Goal: Information Seeking & Learning: Understand process/instructions

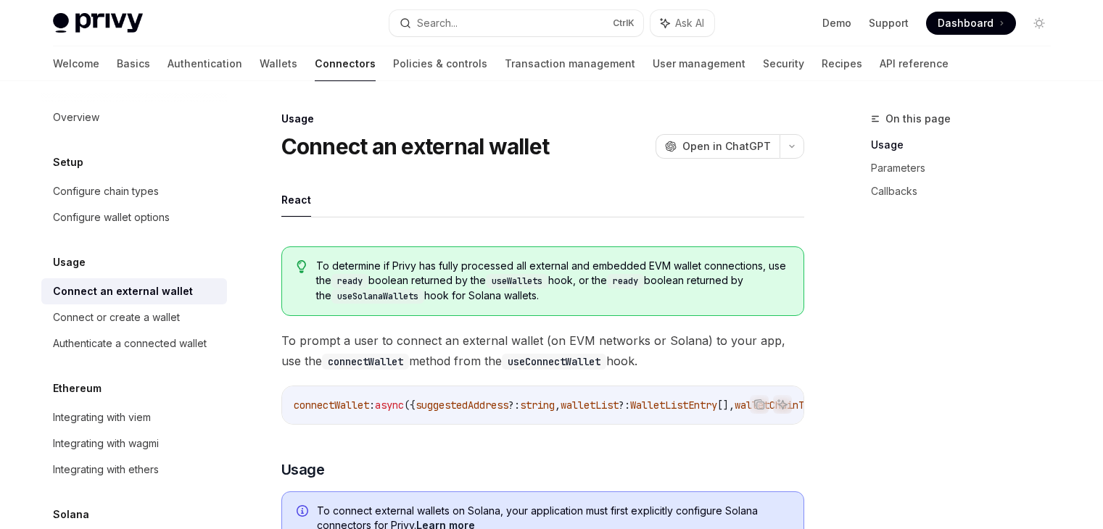
scroll to position [145, 0]
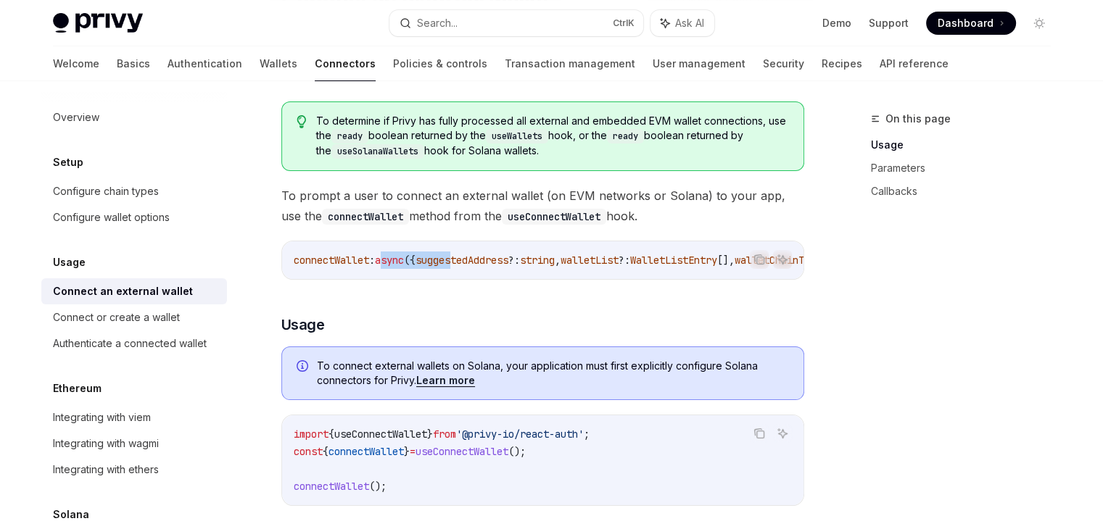
drag, startPoint x: 392, startPoint y: 276, endPoint x: 486, endPoint y: 279, distance: 94.3
click at [483, 279] on div "connectWallet : async ({ suggestedAddress ?: string , walletList ?: WalletListE…" at bounding box center [542, 260] width 521 height 38
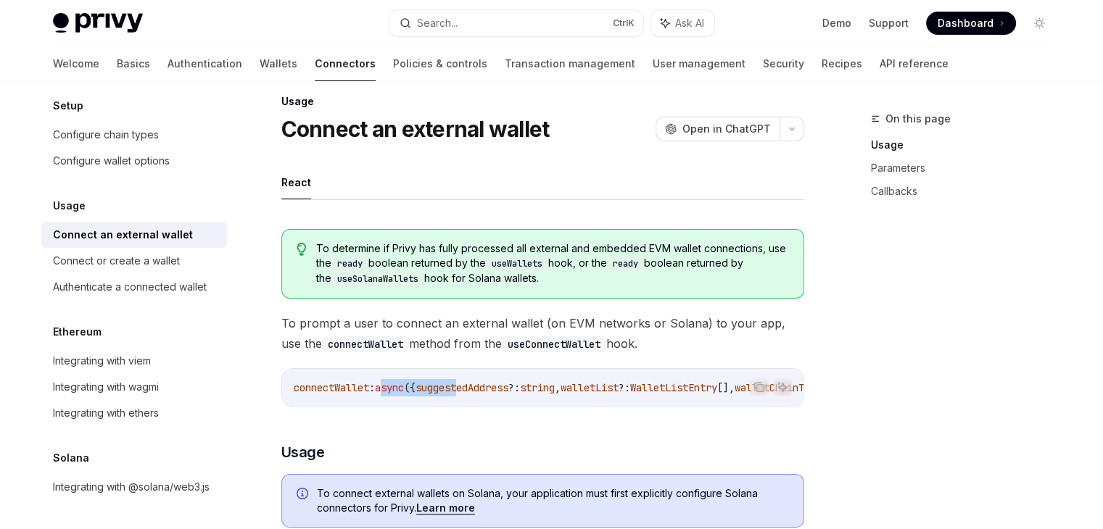
scroll to position [0, 0]
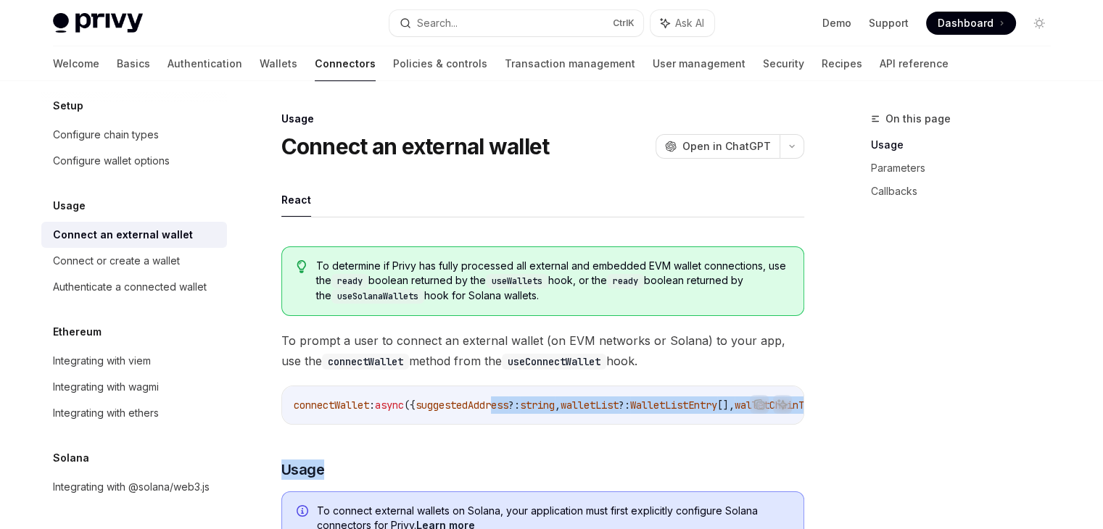
drag, startPoint x: 519, startPoint y: 428, endPoint x: 661, endPoint y: 434, distance: 142.2
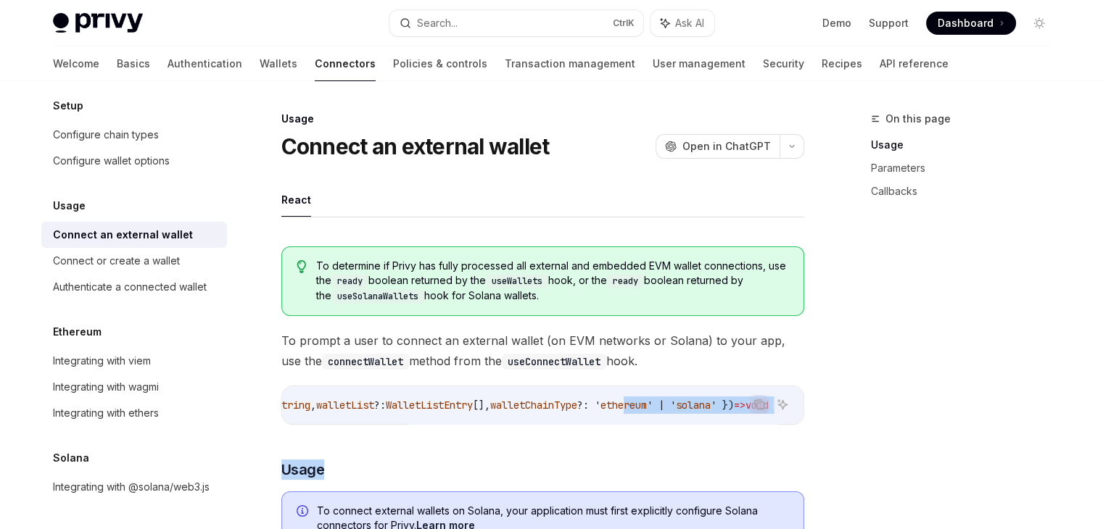
drag, startPoint x: 606, startPoint y: 428, endPoint x: 566, endPoint y: 434, distance: 40.9
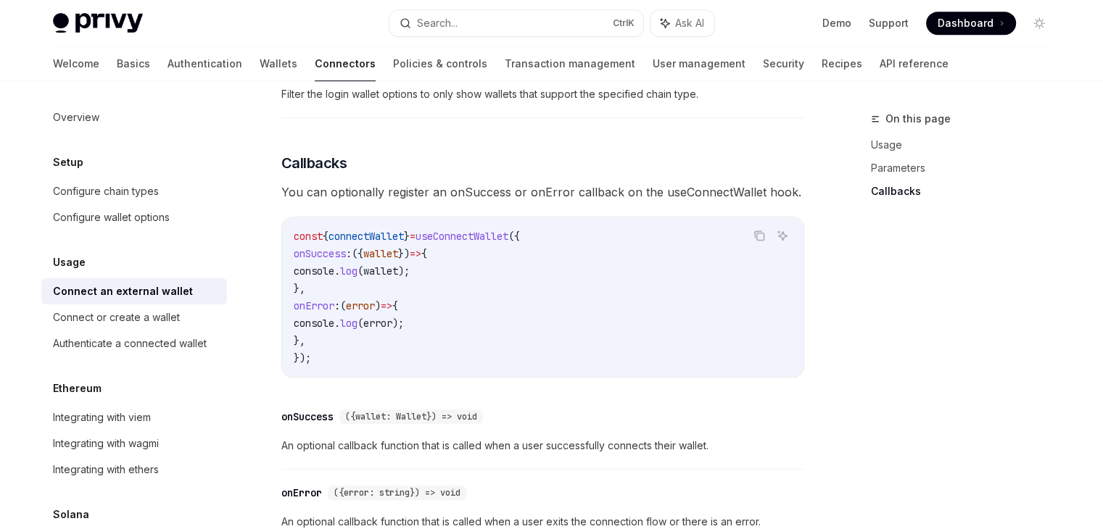
scroll to position [770, 0]
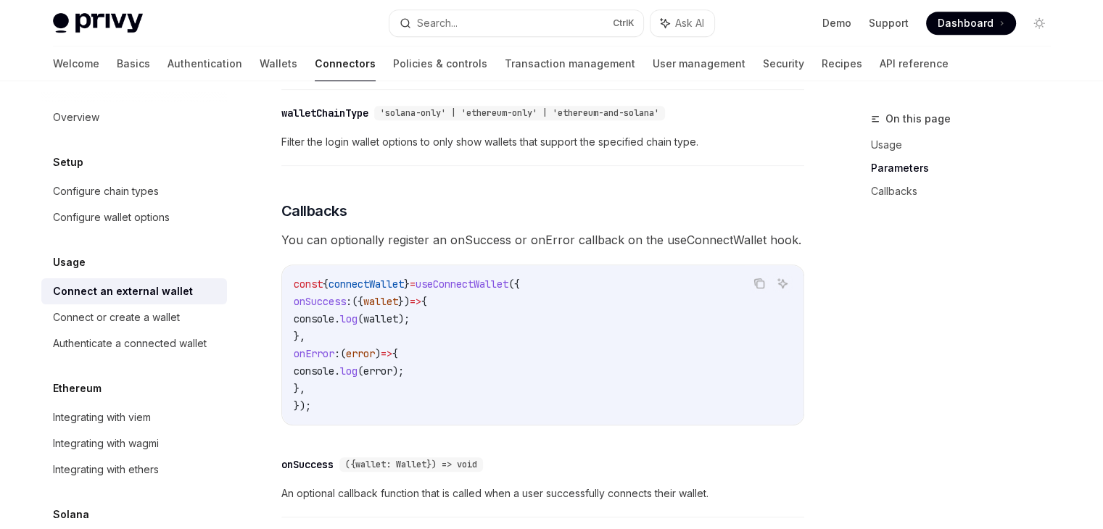
click at [984, 231] on div "On this page Usage Parameters Callbacks" at bounding box center [952, 319] width 220 height 419
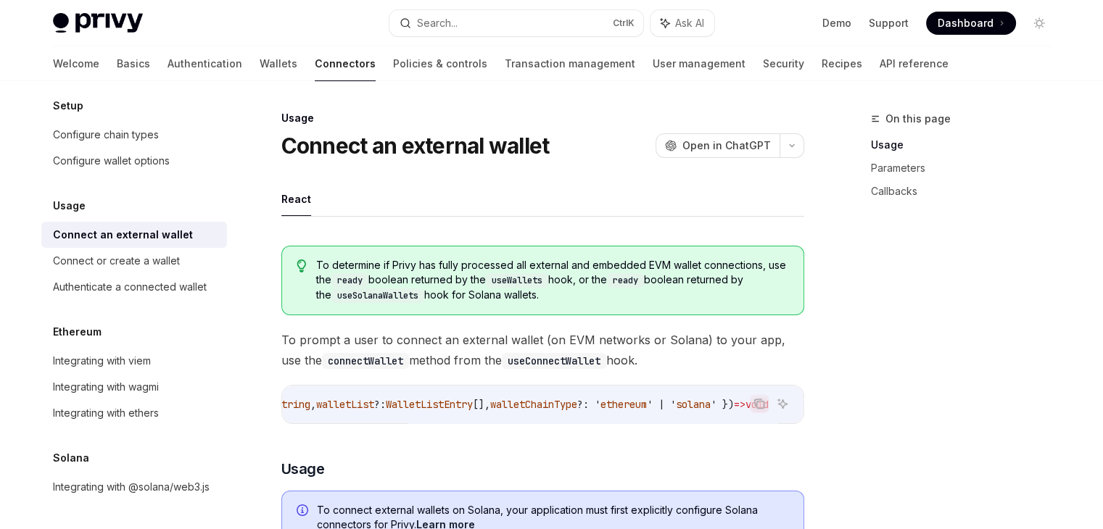
scroll to position [0, 0]
drag, startPoint x: 658, startPoint y: 433, endPoint x: 611, endPoint y: 428, distance: 47.4
click at [597, 421] on div "connectWallet : async ({ suggestedAddress ?: string , walletList ?: WalletListE…" at bounding box center [542, 405] width 521 height 38
drag, startPoint x: 600, startPoint y: 421, endPoint x: 508, endPoint y: 402, distance: 94.7
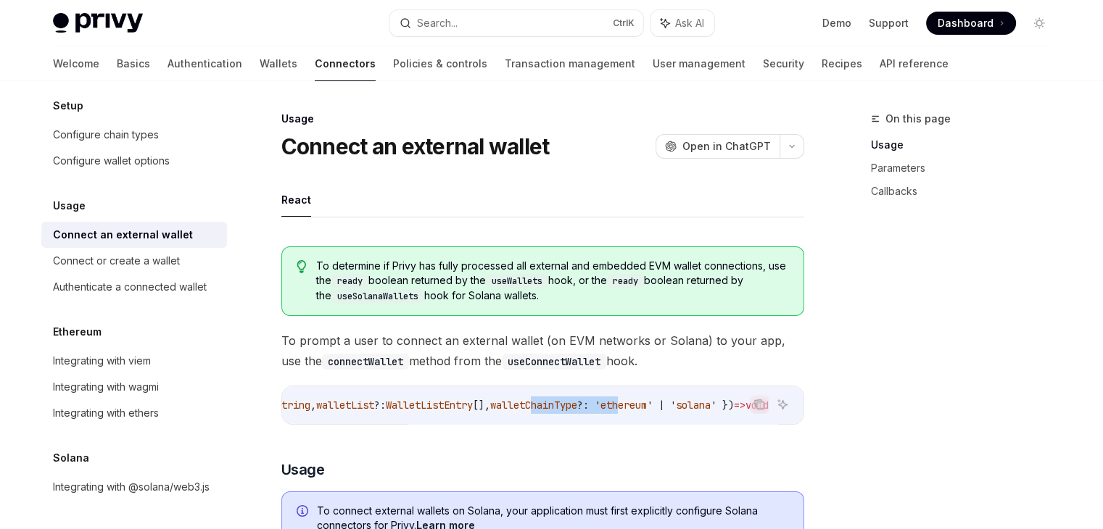
click at [508, 402] on div "connectWallet : async ({ suggestedAddress ?: string , walletList ?: WalletListE…" at bounding box center [542, 405] width 521 height 38
click at [798, 469] on h3 "​ Usage" at bounding box center [542, 470] width 523 height 20
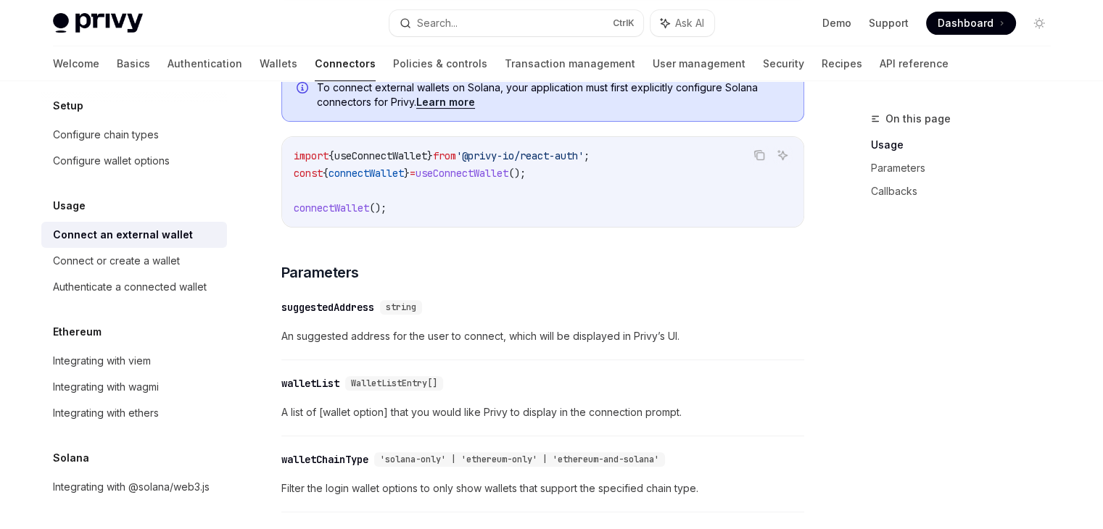
scroll to position [653, 0]
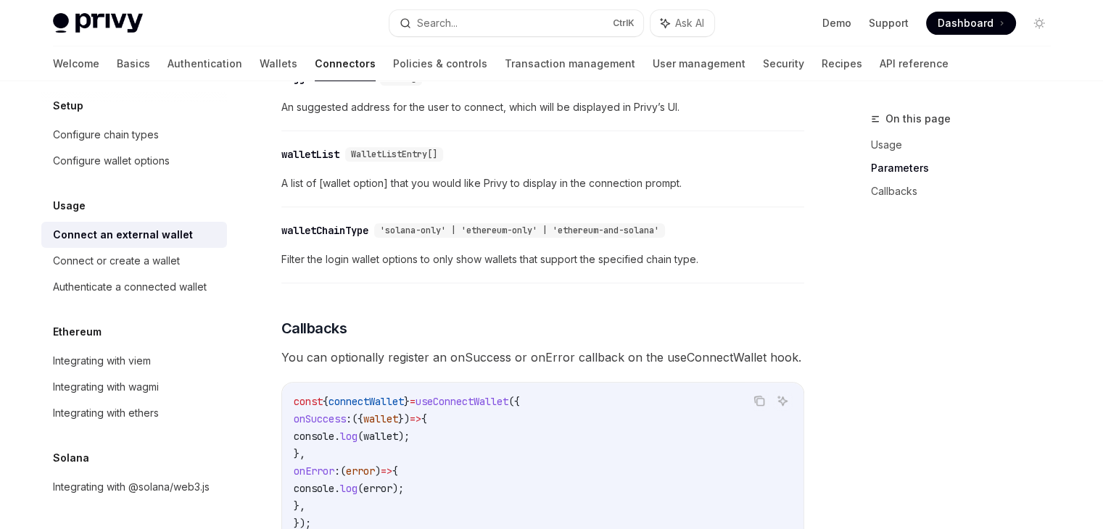
click at [639, 346] on div "To determine if Privy has fully processed all external and embedded EVM wallet …" at bounding box center [542, 150] width 523 height 1136
